Goal: Answer question/provide support

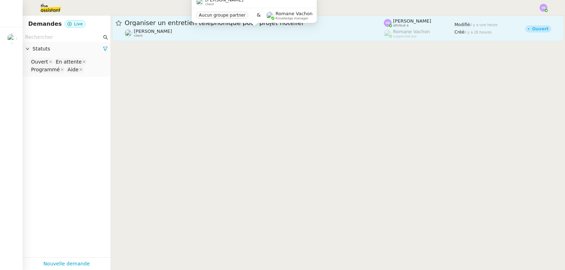
click at [205, 30] on div "[PERSON_NAME] client" at bounding box center [254, 33] width 259 height 9
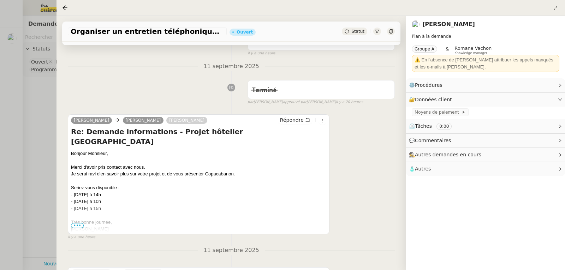
scroll to position [106, 0]
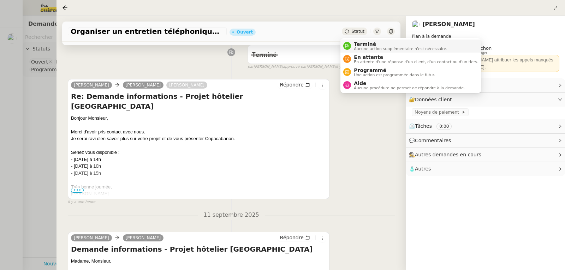
click at [361, 42] on span "Terminé" at bounding box center [400, 44] width 93 height 6
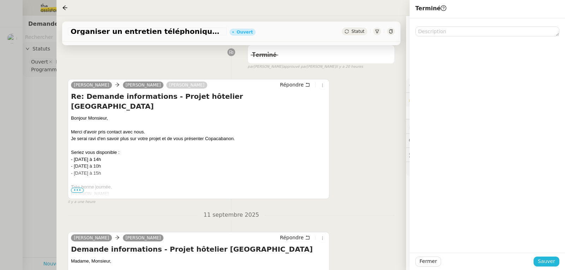
click at [545, 264] on span "Sauver" at bounding box center [546, 262] width 17 height 8
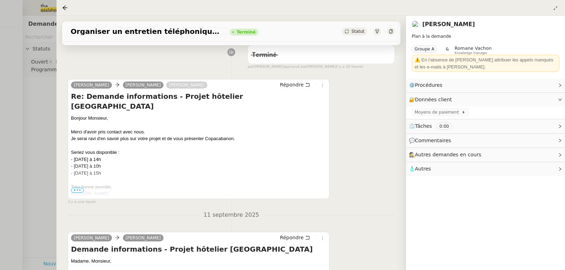
click at [34, 106] on div at bounding box center [282, 135] width 565 height 270
